Goal: Task Accomplishment & Management: Manage account settings

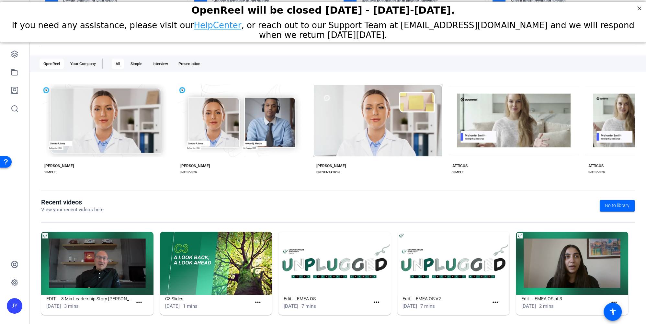
scroll to position [62, 0]
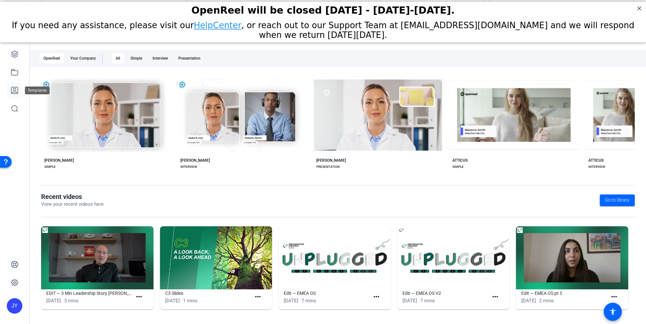
click at [16, 89] on icon at bounding box center [14, 90] width 6 height 6
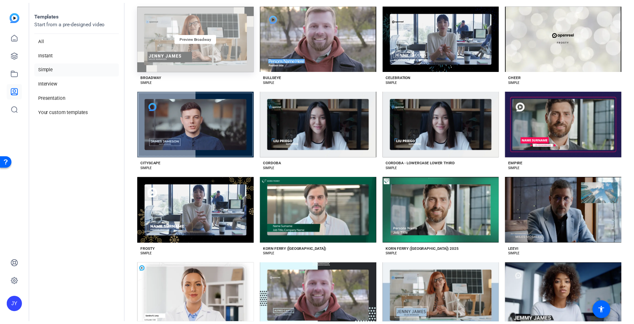
scroll to position [135, 0]
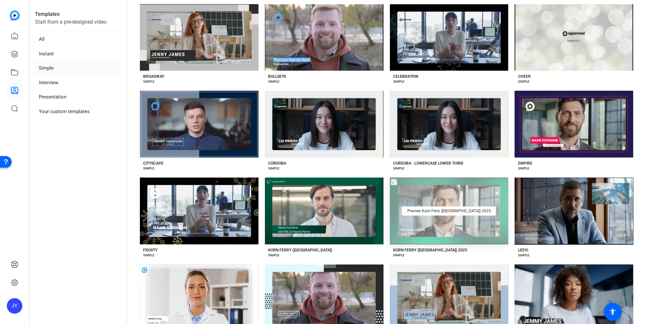
click at [410, 220] on div "Preview Korn Ferry ([GEOGRAPHIC_DATA]) 2025" at bounding box center [449, 210] width 118 height 67
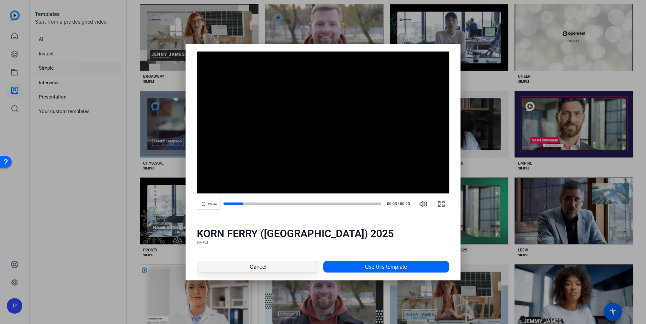
click at [296, 265] on span at bounding box center [257, 267] width 121 height 16
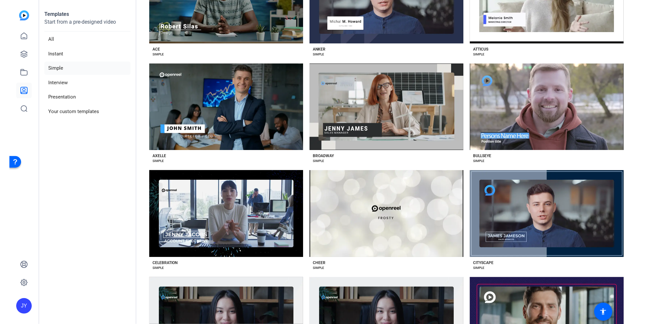
scroll to position [0, 0]
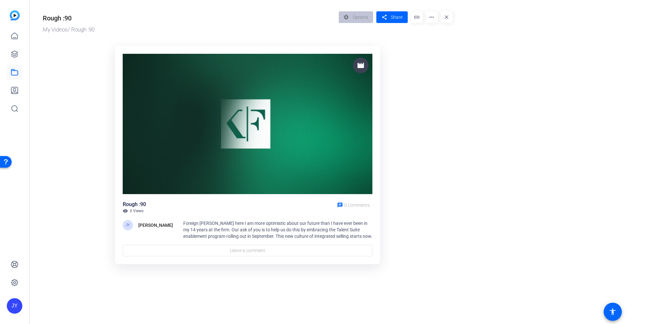
click at [430, 15] on mat-icon "more_horiz" at bounding box center [432, 17] width 12 height 12
click at [207, 224] on div at bounding box center [323, 162] width 646 height 324
click at [351, 14] on div "settings Options" at bounding box center [358, 17] width 38 height 12
click at [432, 17] on mat-icon "more_horiz" at bounding box center [432, 17] width 12 height 12
click at [355, 20] on div at bounding box center [323, 162] width 646 height 324
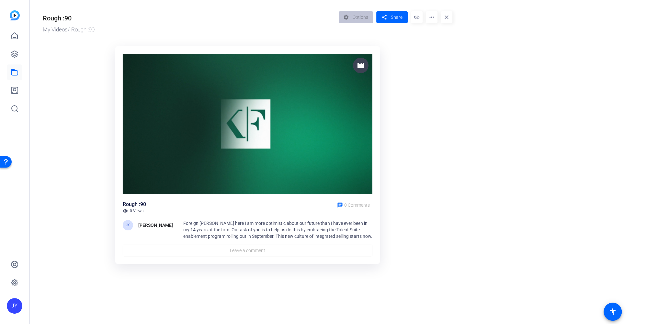
click at [261, 124] on img at bounding box center [248, 124] width 250 height 140
click at [251, 128] on img at bounding box center [248, 124] width 250 height 140
click at [250, 117] on img at bounding box center [248, 124] width 250 height 140
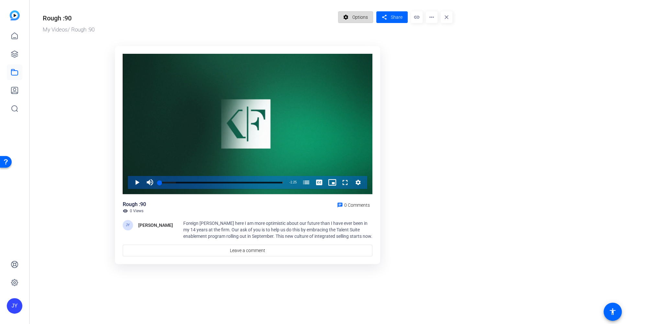
click at [363, 18] on span "Options" at bounding box center [360, 17] width 16 height 12
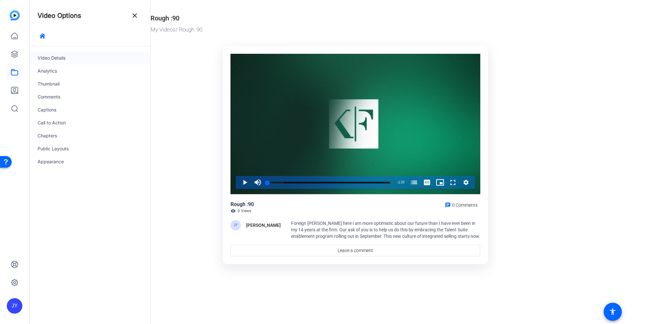
click at [54, 57] on div "Video Details" at bounding box center [90, 57] width 120 height 13
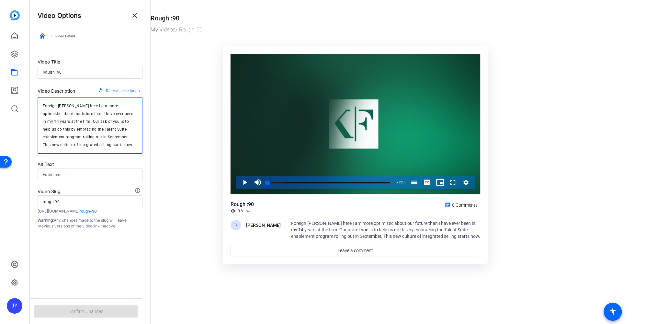
click at [54, 102] on textarea "Foreign Bob Roszak here I am more optimistic about our future than I have ever …" at bounding box center [90, 125] width 95 height 47
drag, startPoint x: 58, startPoint y: 106, endPoint x: 32, endPoint y: 106, distance: 25.9
click at [32, 106] on form "Video Title Rough :90 Video Description replay Retry AI description Foreign Bob…" at bounding box center [90, 137] width 120 height 183
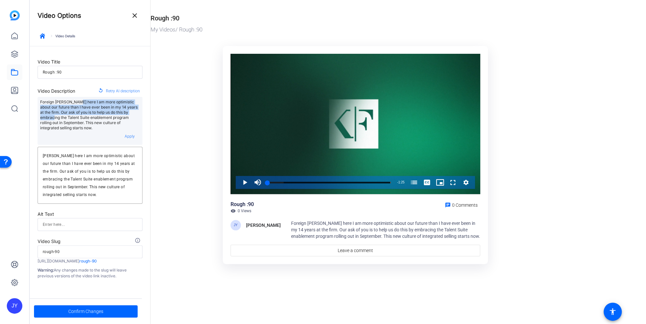
drag, startPoint x: 78, startPoint y: 102, endPoint x: 141, endPoint y: 113, distance: 63.7
click at [141, 113] on div "Foreign Bob Roszak here I am more optimistic about our future than I have ever …" at bounding box center [90, 121] width 105 height 48
click at [59, 161] on textarea "Bob Roszak here I am more optimistic about our future than I have ever been in …" at bounding box center [90, 175] width 95 height 47
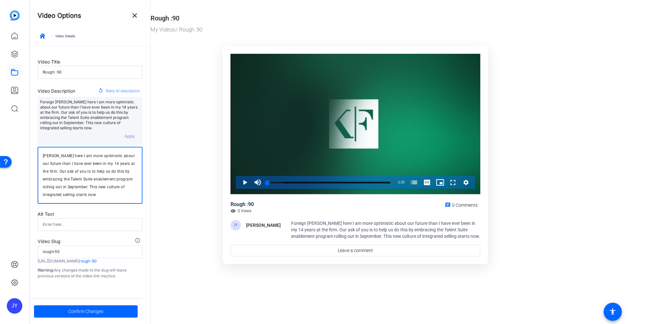
drag, startPoint x: 66, startPoint y: 156, endPoint x: 123, endPoint y: 171, distance: 58.3
click at [123, 171] on textarea "Bob Roszak here I am more optimistic about our future than I have ever been in …" at bounding box center [90, 175] width 95 height 47
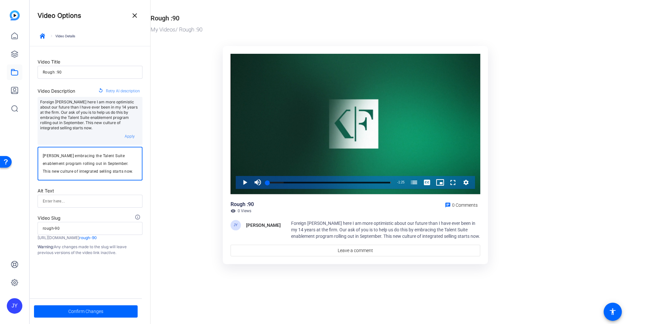
drag, startPoint x: 66, startPoint y: 157, endPoint x: 92, endPoint y: 158, distance: 25.9
click at [92, 158] on textarea "Bob Roszak embracing the Talent Suite enablement program rolling out in Septemb…" at bounding box center [90, 163] width 95 height 23
click at [43, 155] on textarea "Bob Roszak outlining the Talent Suite enablement program rolling out in Septemb…" at bounding box center [90, 163] width 95 height 23
drag, startPoint x: 66, startPoint y: 156, endPoint x: 83, endPoint y: 156, distance: 17.5
click at [83, 156] on textarea "Bob Roszak outlining the Talent Suite enablement program rolling out in Septemb…" at bounding box center [90, 163] width 95 height 23
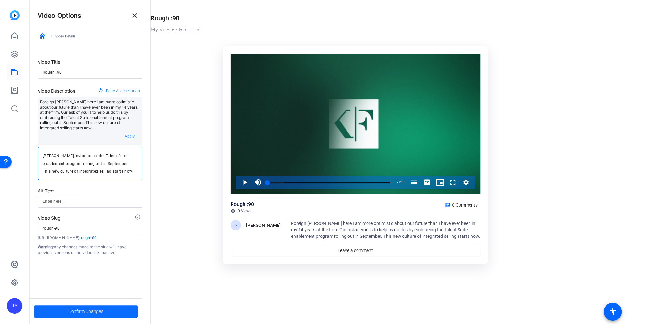
type textarea "Bob Roszak invitation to the Talent Suite enablement program rolling out in Sep…"
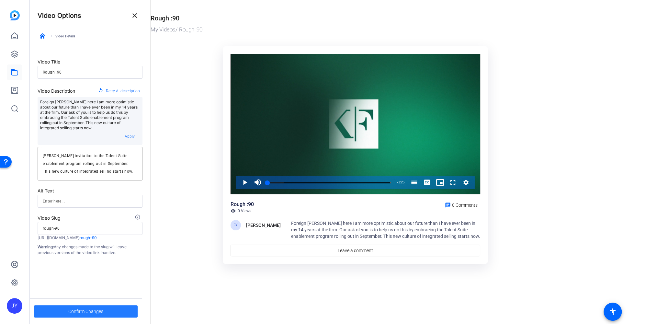
click at [75, 309] on span "Confirm Changes" at bounding box center [85, 311] width 35 height 12
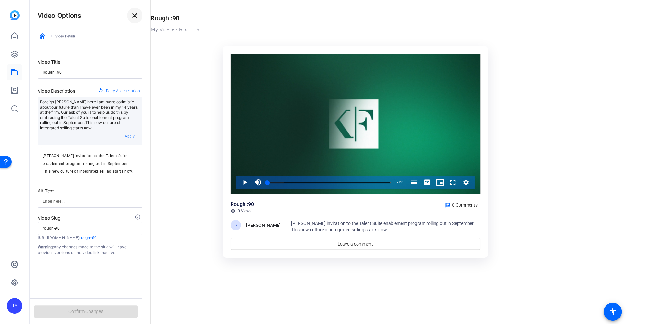
click at [131, 13] on mat-icon "close" at bounding box center [135, 16] width 8 height 8
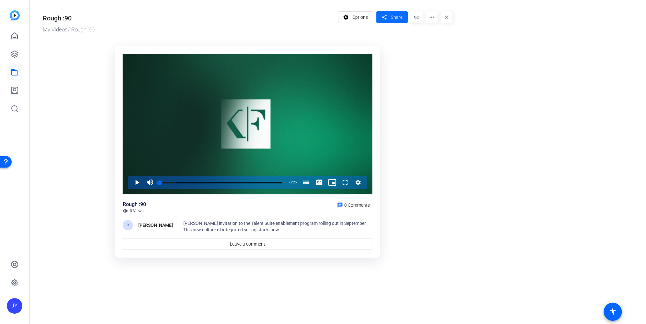
click at [387, 14] on mat-icon "share" at bounding box center [384, 17] width 8 height 9
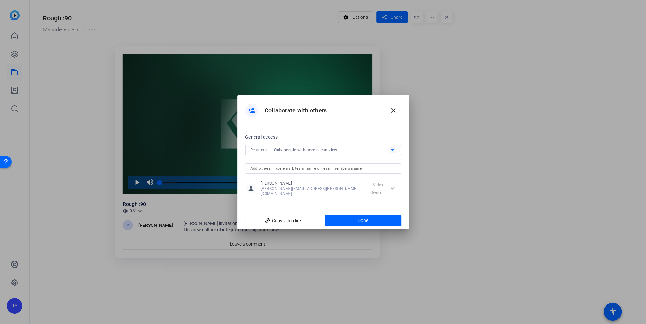
click at [392, 150] on icon at bounding box center [393, 150] width 8 height 8
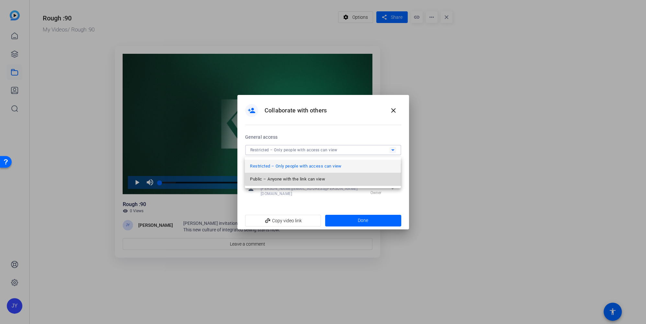
click at [338, 175] on mat-option "Public – Anyone with the link can view" at bounding box center [323, 179] width 156 height 13
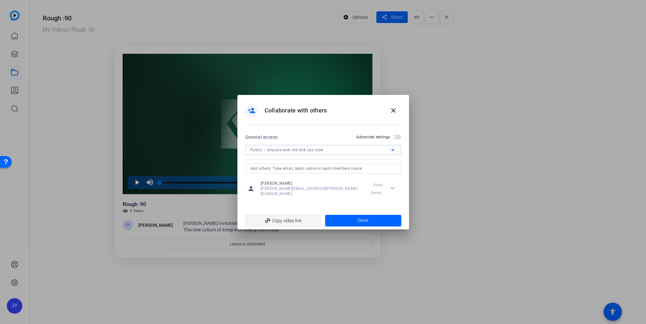
click at [288, 218] on span "add_link Copy video link" at bounding box center [283, 220] width 66 height 12
click at [346, 215] on span at bounding box center [363, 221] width 76 height 16
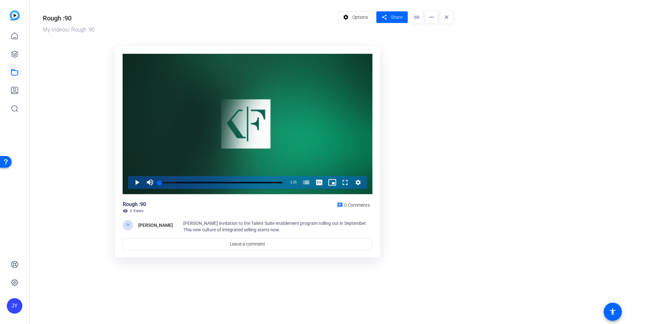
click at [430, 17] on mat-icon "more_horiz" at bounding box center [432, 17] width 12 height 12
click at [352, 20] on div at bounding box center [323, 162] width 646 height 324
click at [349, 14] on mat-icon "settings" at bounding box center [346, 17] width 8 height 12
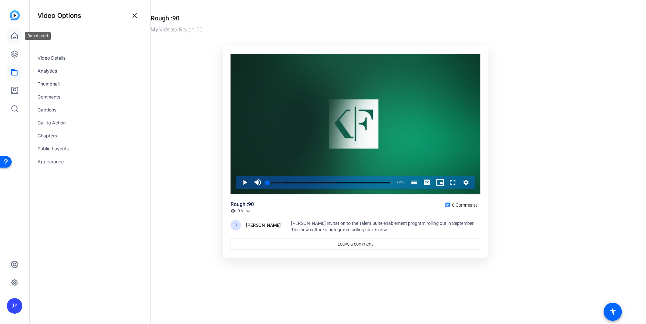
click at [14, 35] on icon at bounding box center [15, 36] width 8 height 8
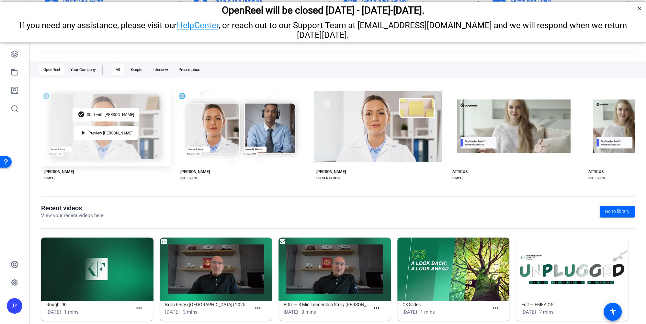
scroll to position [62, 0]
